Goal: Task Accomplishment & Management: Use online tool/utility

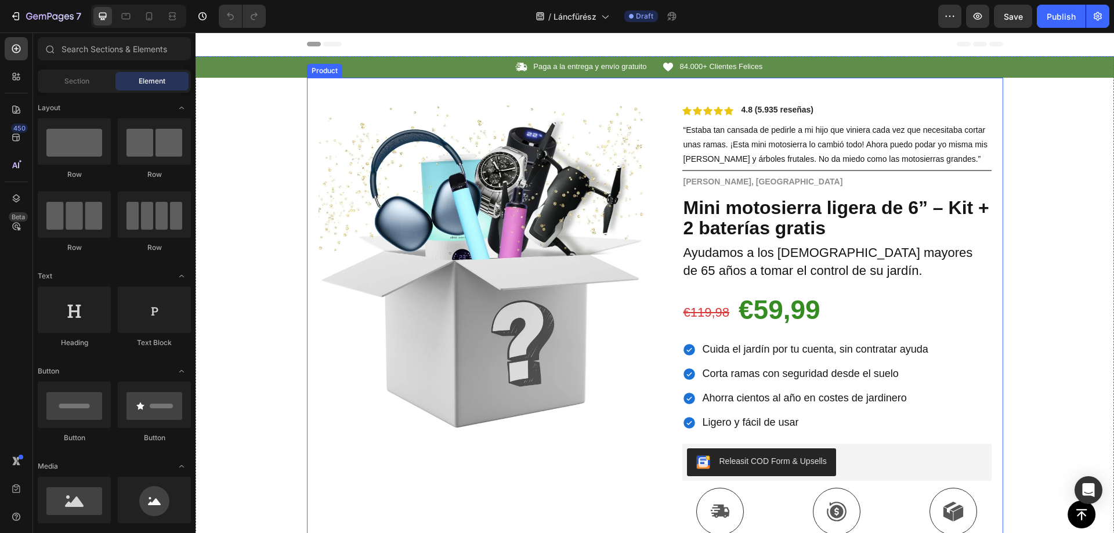
drag, startPoint x: 652, startPoint y: 238, endPoint x: 348, endPoint y: 193, distance: 308.1
click at [652, 238] on div "Product Images Row Icon Icon Icon Icon Icon Icon List 4.8 (5.935 reseñas) Text …" at bounding box center [655, 425] width 697 height 695
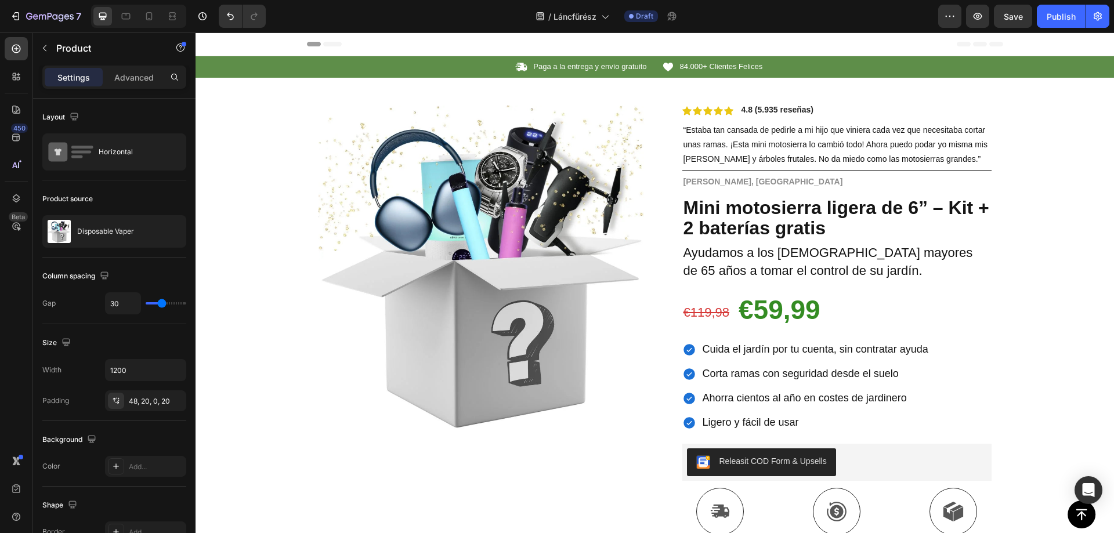
click at [656, 213] on div "Product Images Row Icon Icon Icon Icon Icon Icon List 4.8 (5.935 reseñas) Text …" at bounding box center [655, 425] width 697 height 695
click at [155, 231] on icon "button" at bounding box center [155, 231] width 9 height 9
click at [168, 233] on button "button" at bounding box center [174, 232] width 14 height 14
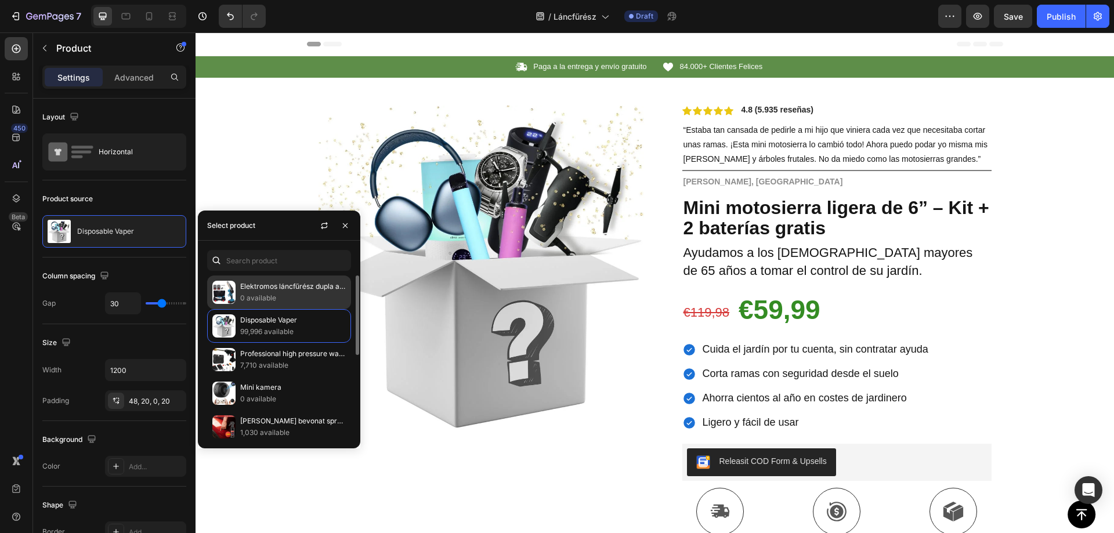
click at [282, 291] on p "Elektromos láncfűrész dupla akkumulátorral" at bounding box center [293, 287] width 106 height 12
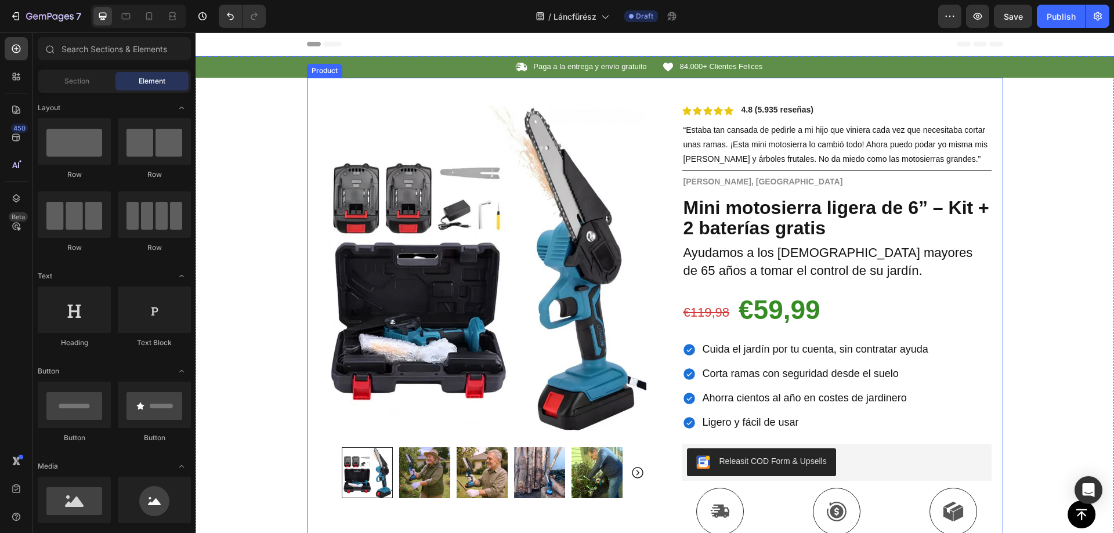
click at [642, 162] on div "Product Images Row Icon Icon Icon Icon Icon Icon List 4.8 (5.935 reseñas) Text …" at bounding box center [655, 425] width 697 height 695
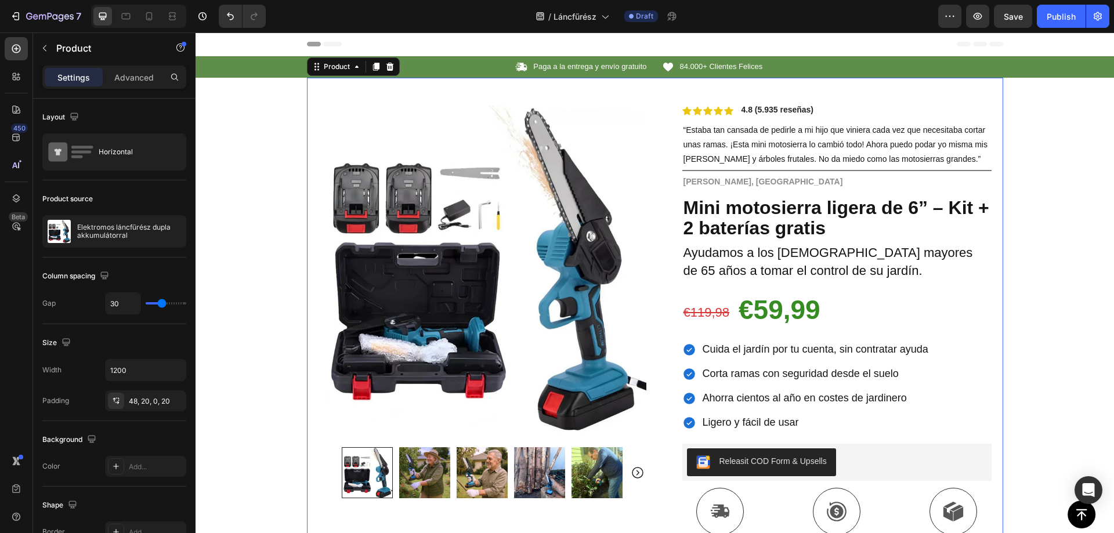
click at [208, 42] on icon at bounding box center [209, 44] width 8 height 8
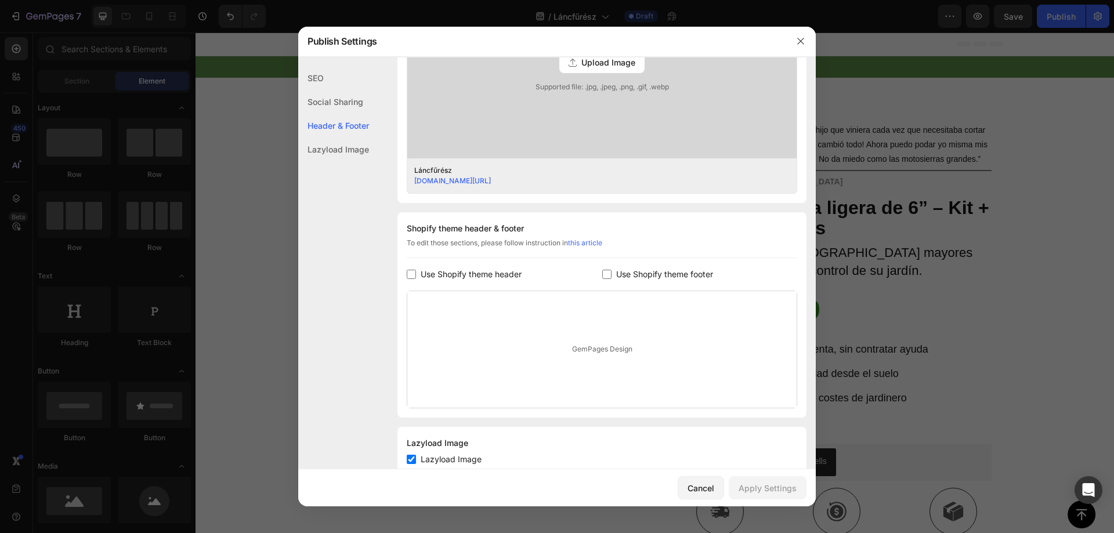
scroll to position [434, 0]
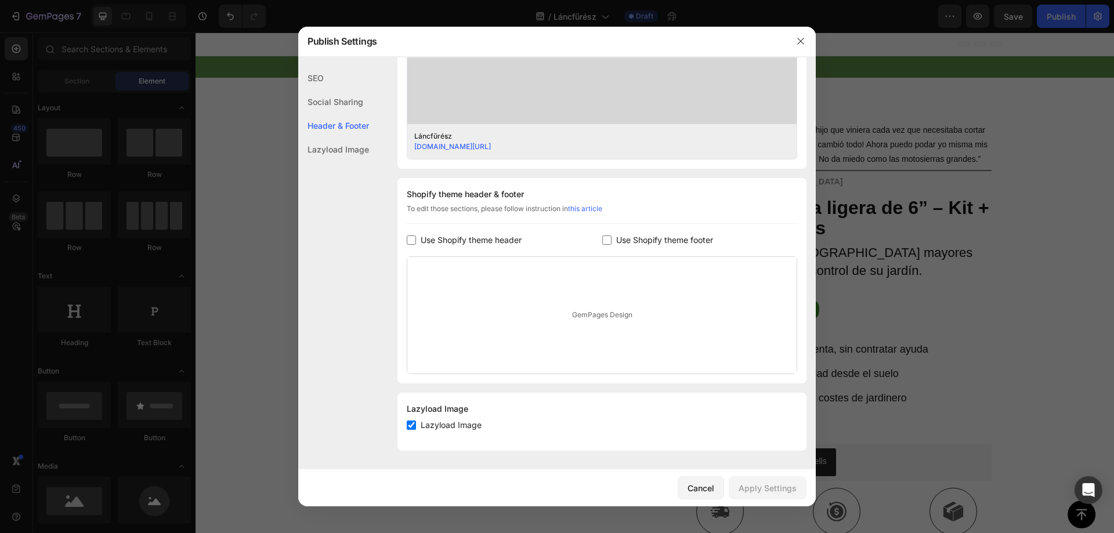
click at [652, 242] on span "Use Shopify theme footer" at bounding box center [664, 240] width 97 height 14
checkbox input "true"
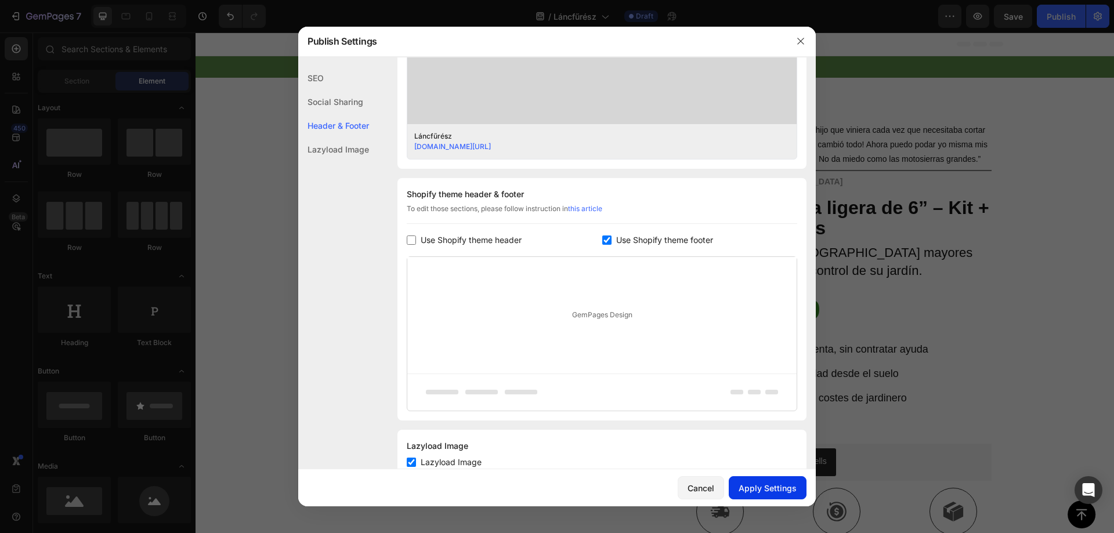
click at [767, 494] on div "Apply Settings" at bounding box center [768, 488] width 58 height 12
click at [800, 38] on icon "button" at bounding box center [800, 41] width 9 height 9
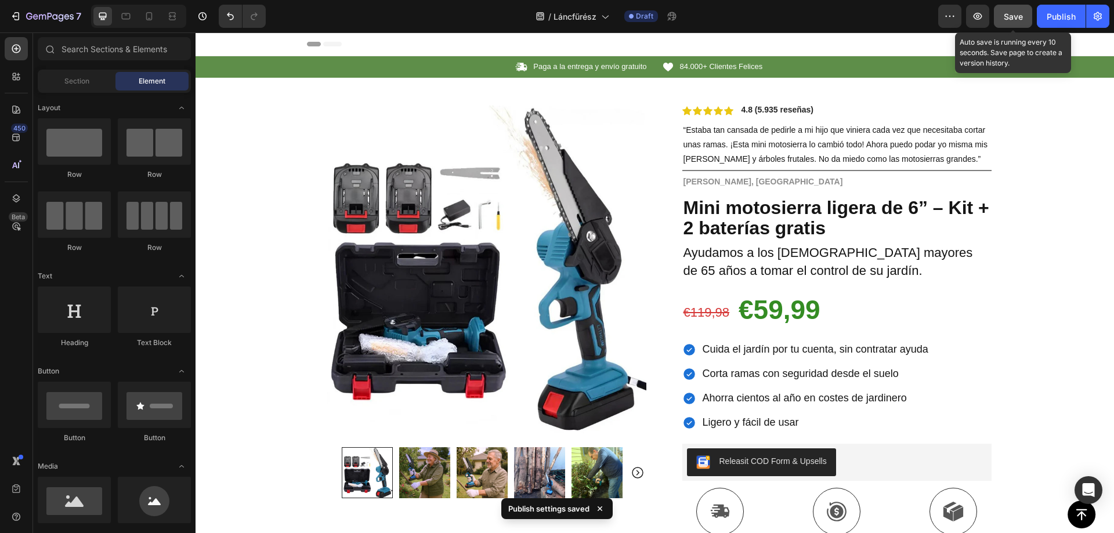
click at [1016, 26] on button "Save" at bounding box center [1013, 16] width 38 height 23
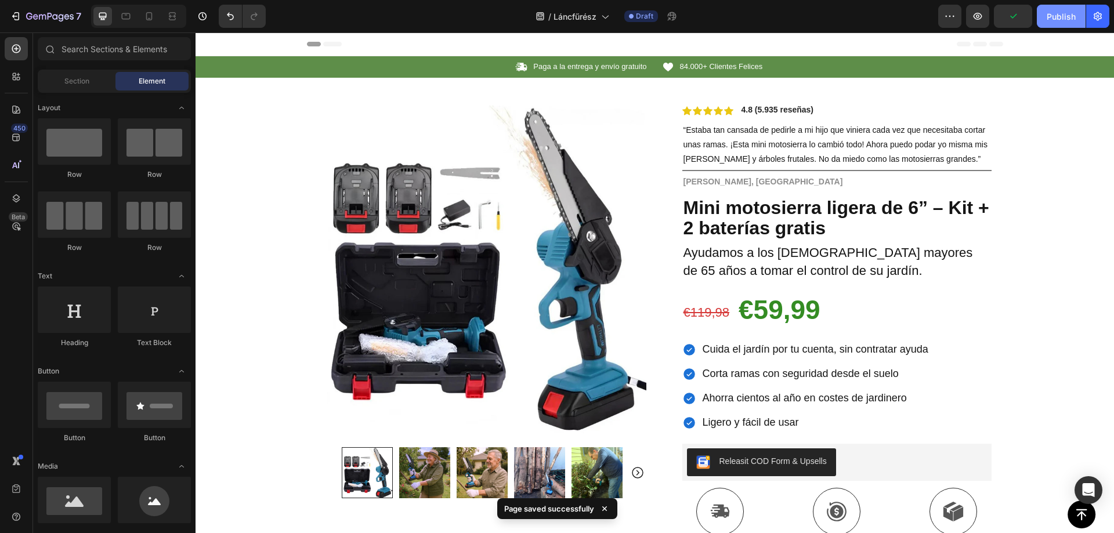
click at [1055, 17] on div "Publish" at bounding box center [1061, 16] width 29 height 12
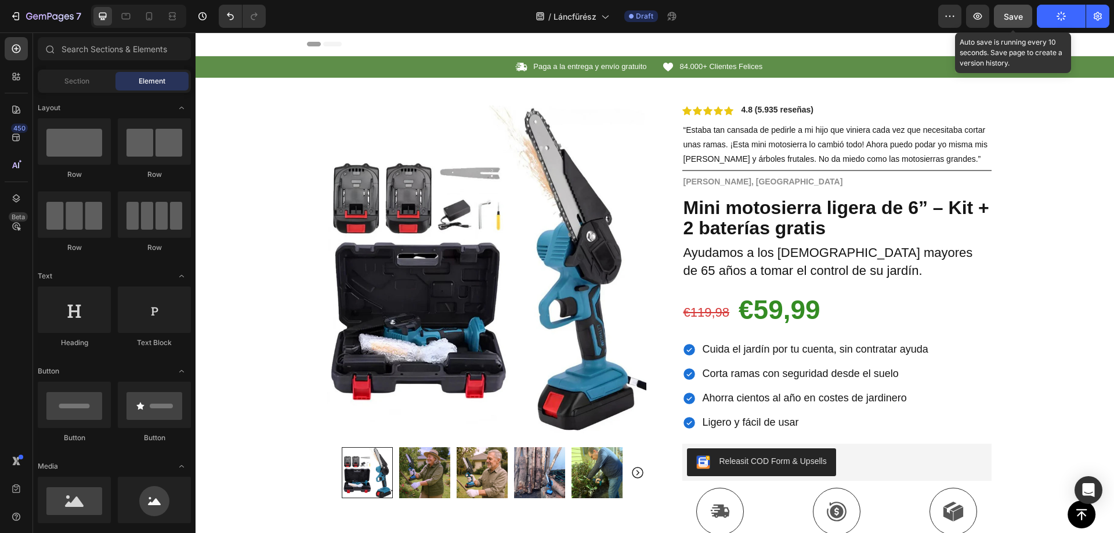
click at [1016, 18] on span "Save" at bounding box center [1013, 17] width 19 height 10
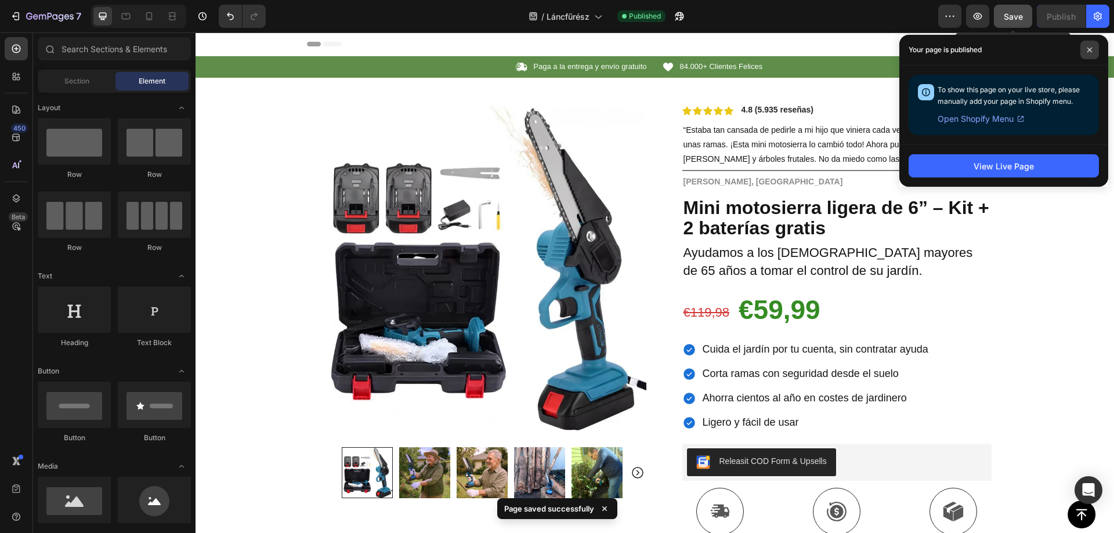
click at [1084, 48] on span at bounding box center [1090, 50] width 19 height 19
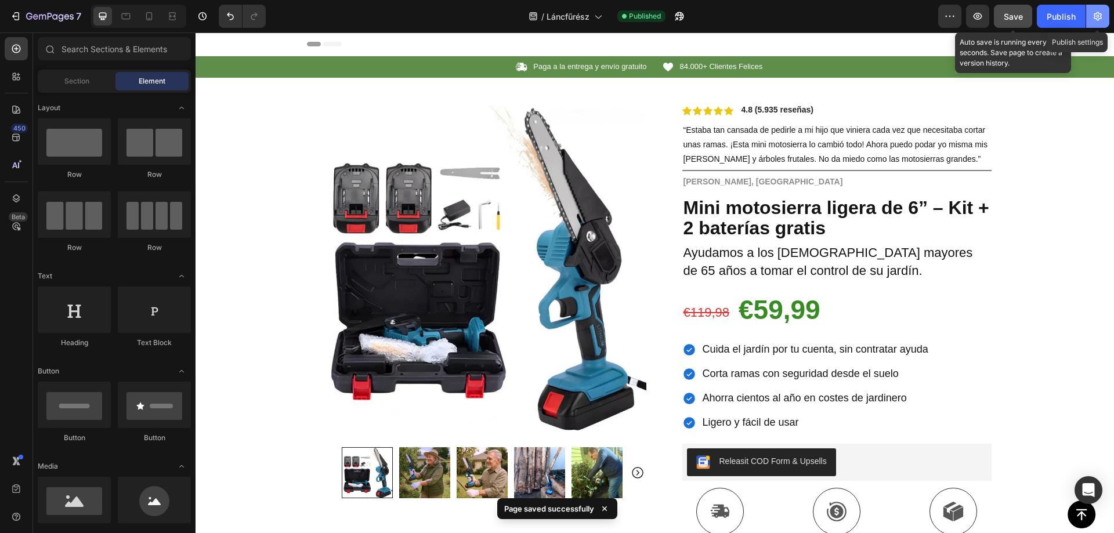
click at [1105, 5] on button "button" at bounding box center [1098, 16] width 23 height 23
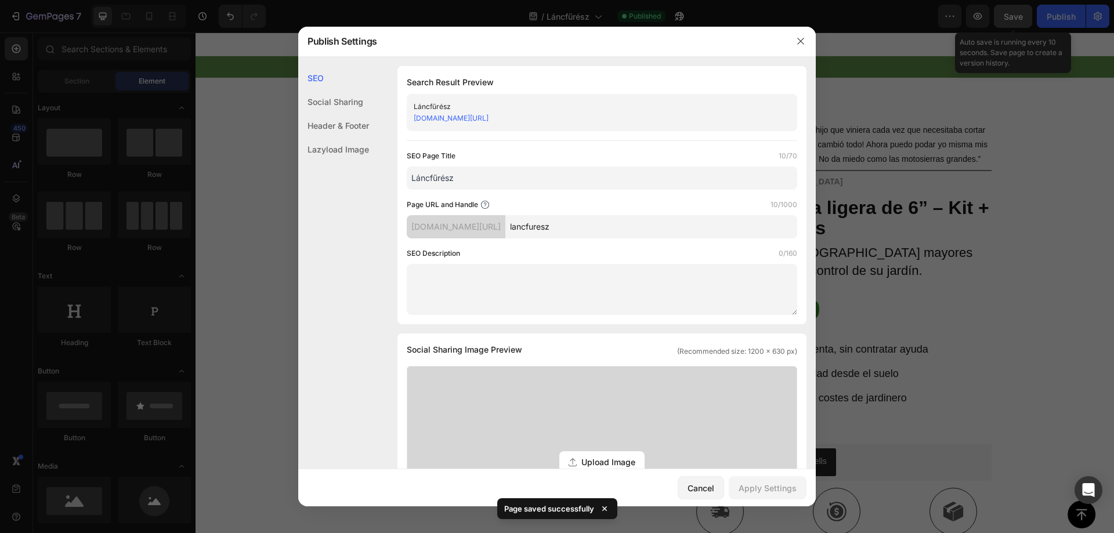
click at [489, 119] on link "[DOMAIN_NAME][URL]" at bounding box center [451, 118] width 75 height 9
click at [806, 41] on button "button" at bounding box center [801, 41] width 19 height 19
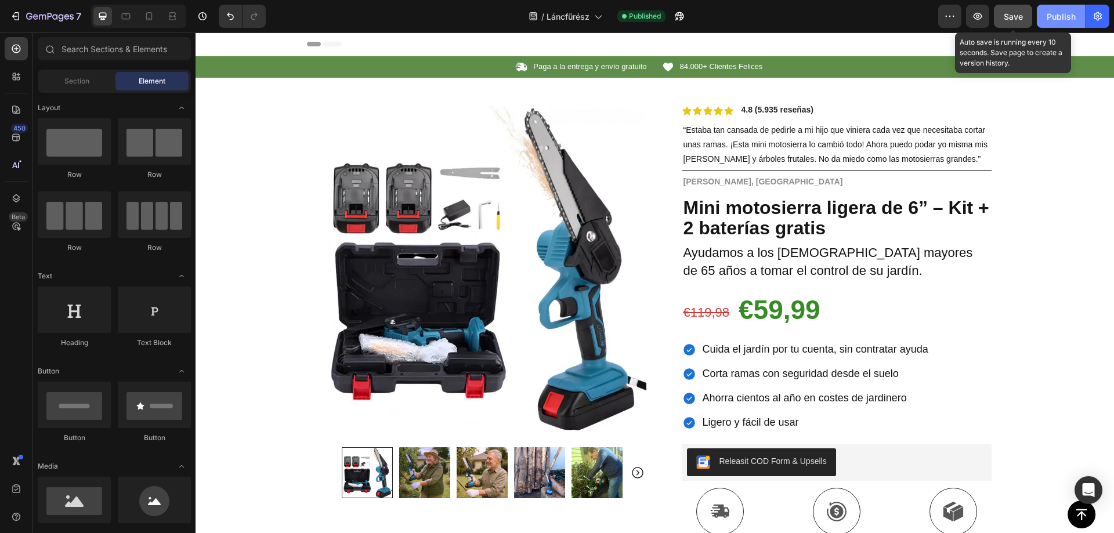
click at [1059, 21] on div "Publish" at bounding box center [1061, 16] width 29 height 12
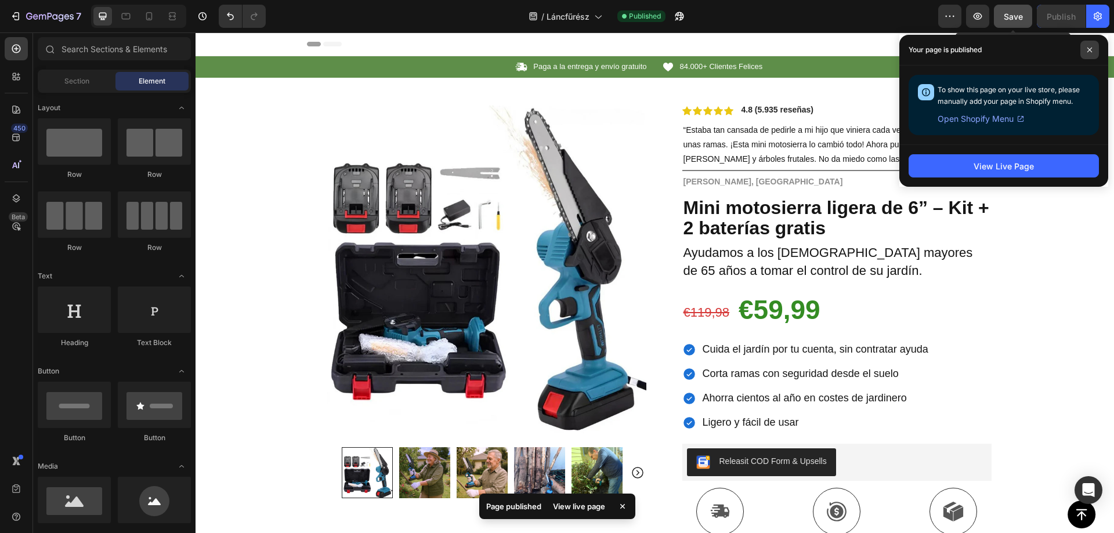
click at [1087, 53] on span at bounding box center [1090, 50] width 19 height 19
